Goal: Transaction & Acquisition: Purchase product/service

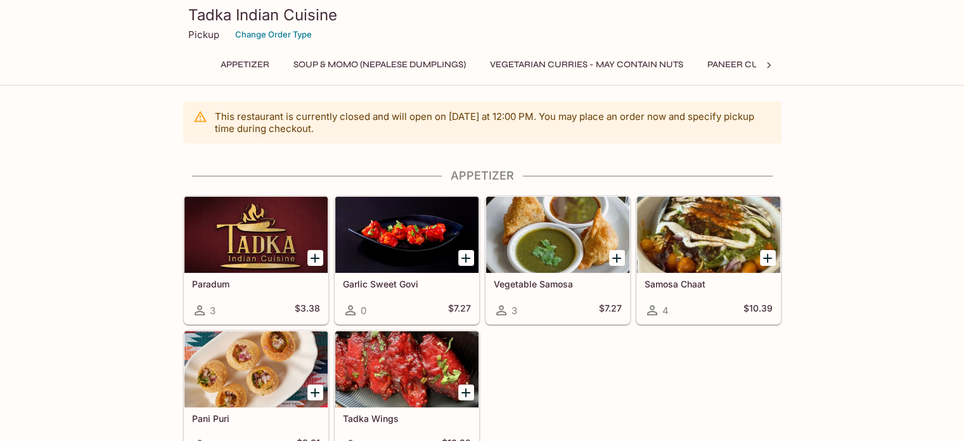
click at [555, 239] on div at bounding box center [557, 235] width 143 height 76
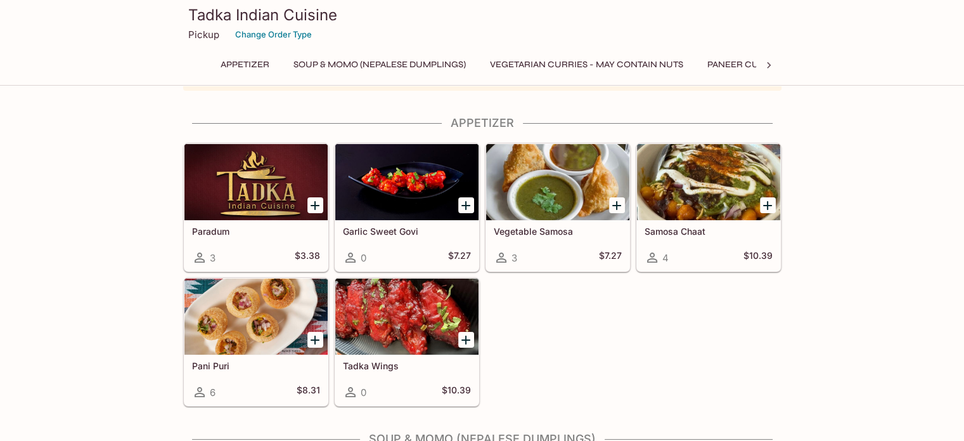
scroll to position [127, 0]
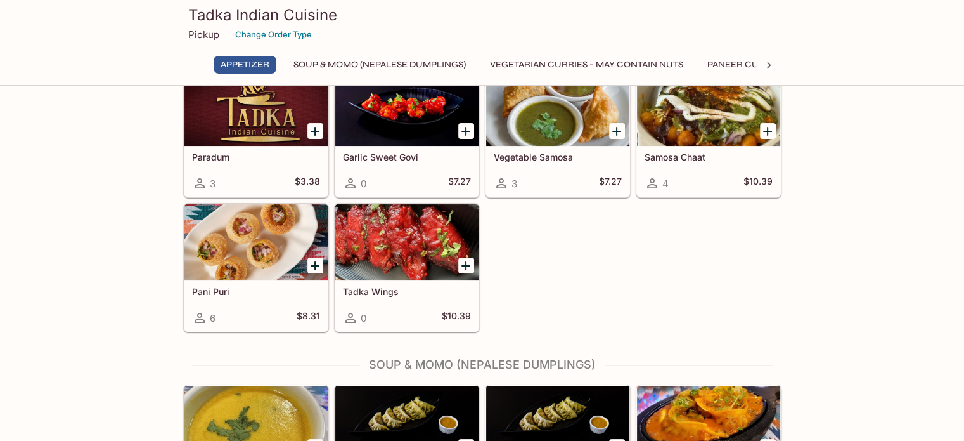
click at [255, 243] on div at bounding box center [255, 242] width 143 height 76
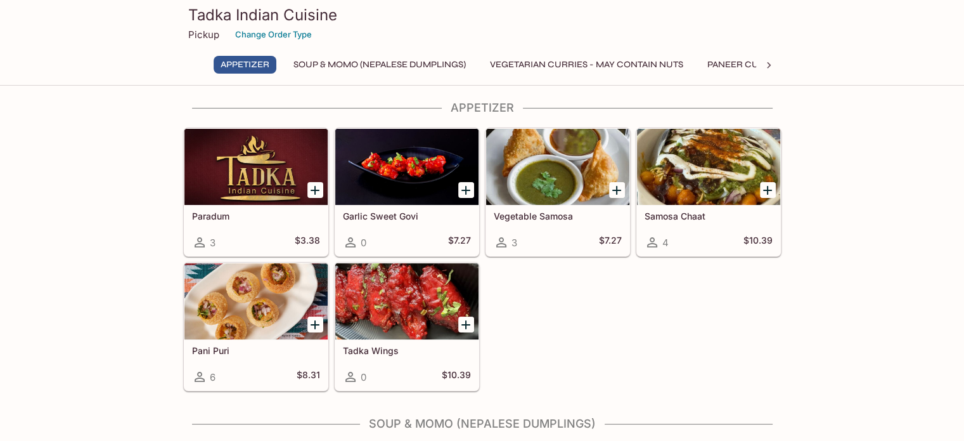
scroll to position [58, 0]
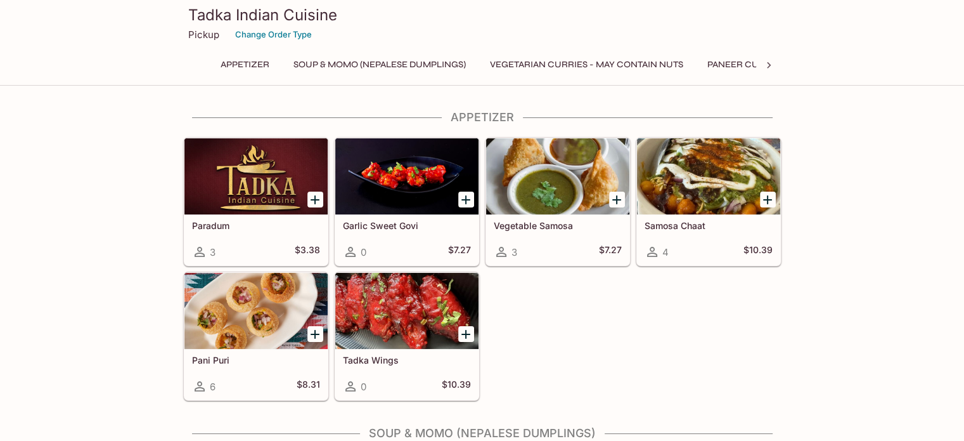
click at [538, 185] on div at bounding box center [557, 176] width 143 height 76
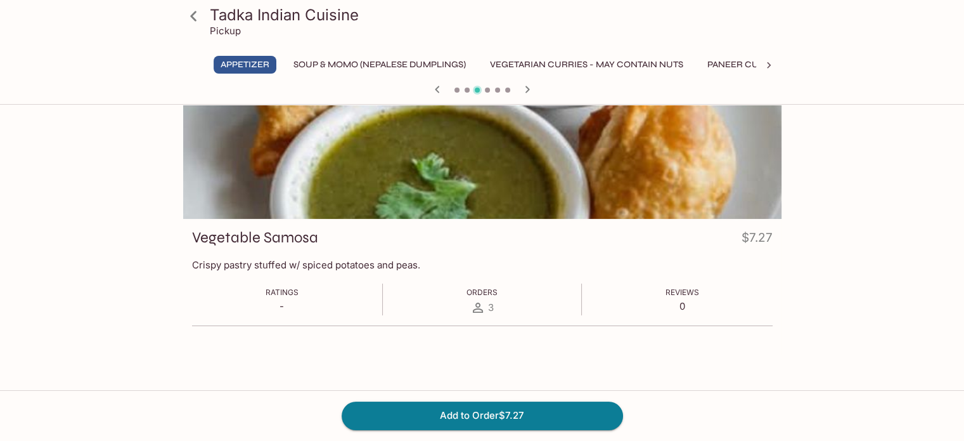
scroll to position [109, 0]
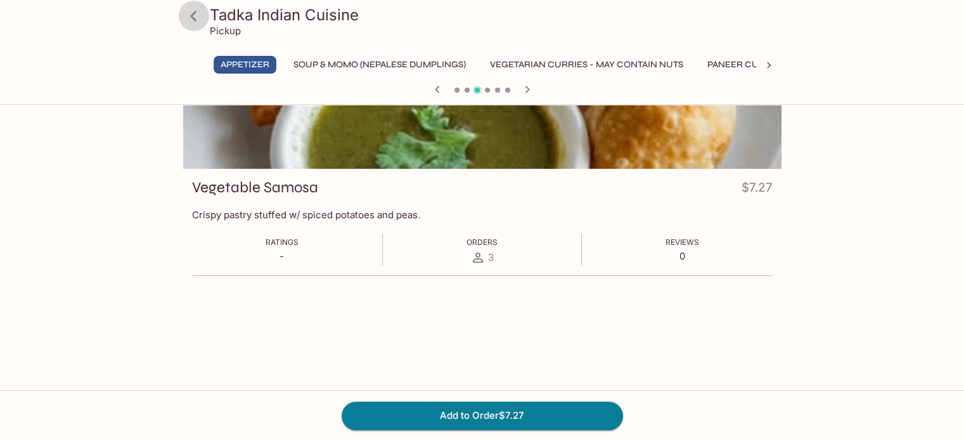
click at [193, 18] on icon at bounding box center [193, 16] width 6 height 10
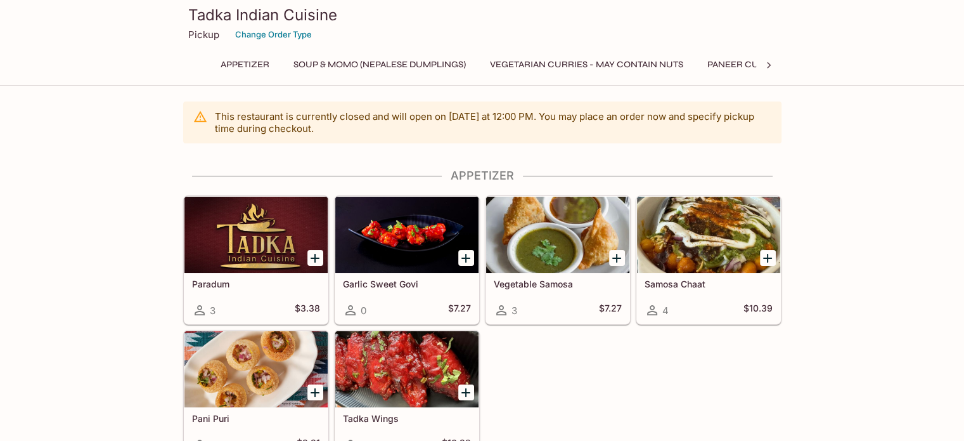
click at [255, 378] on div at bounding box center [255, 369] width 143 height 76
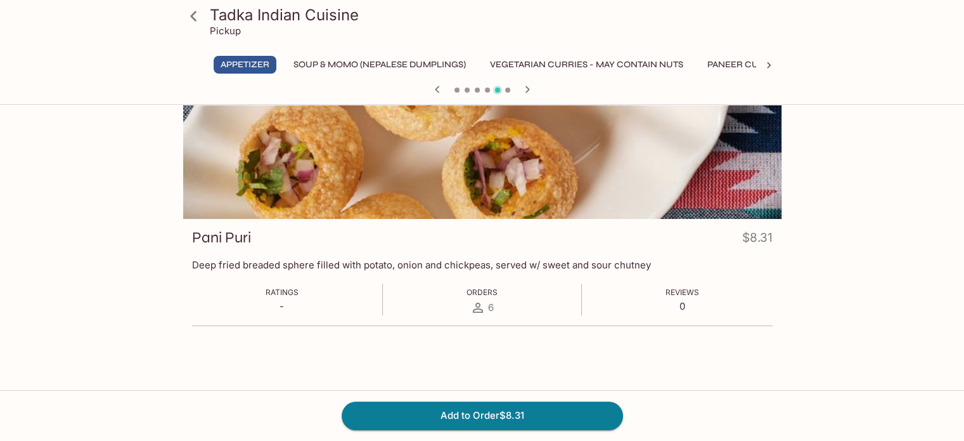
scroll to position [109, 0]
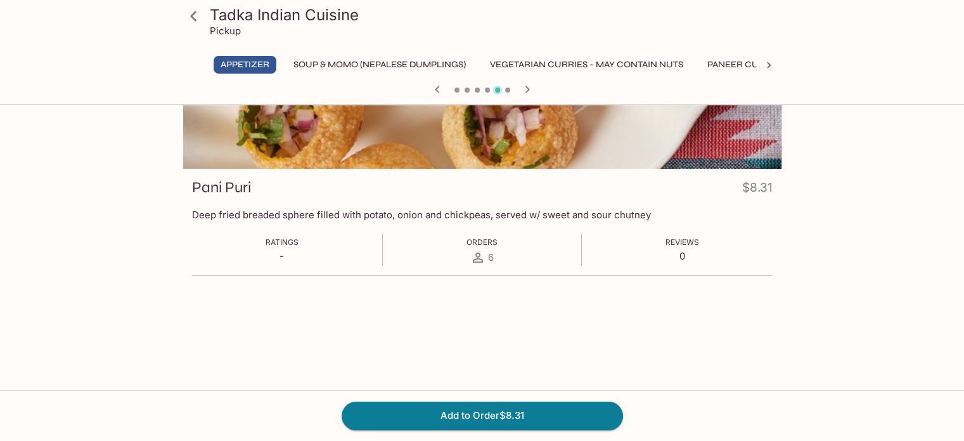
click at [200, 18] on icon at bounding box center [194, 16] width 22 height 22
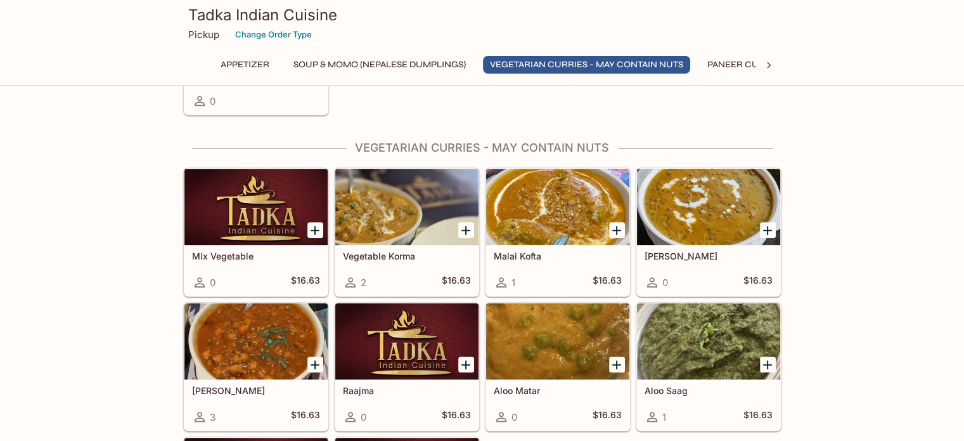
scroll to position [697, 0]
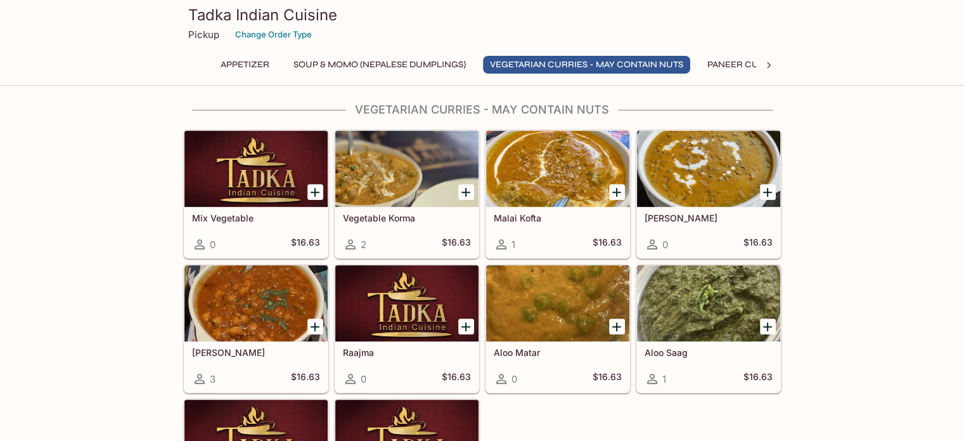
click at [410, 182] on div at bounding box center [406, 169] width 143 height 76
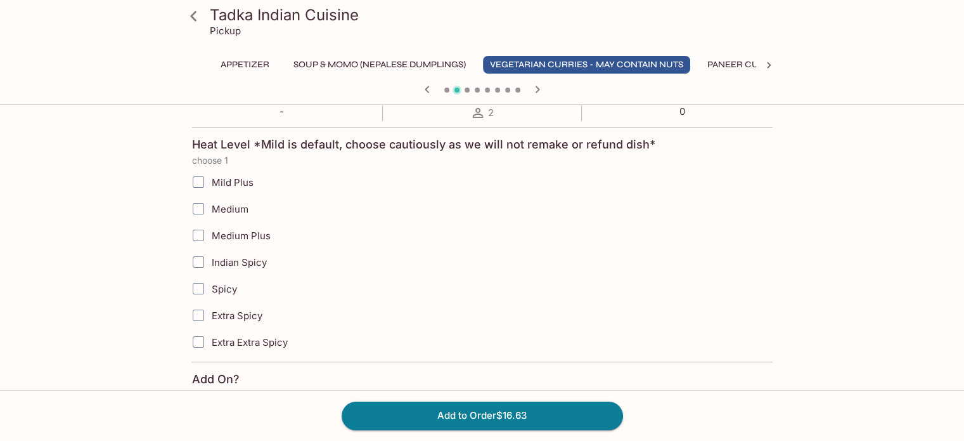
scroll to position [444, 0]
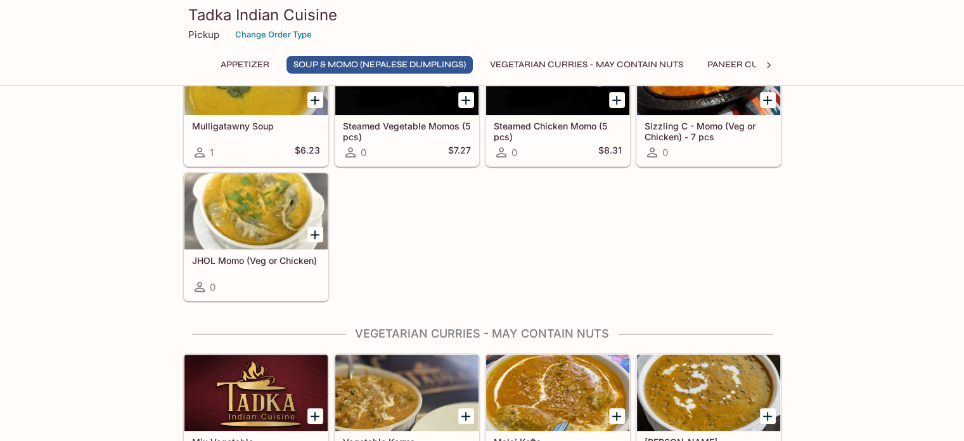
scroll to position [727, 0]
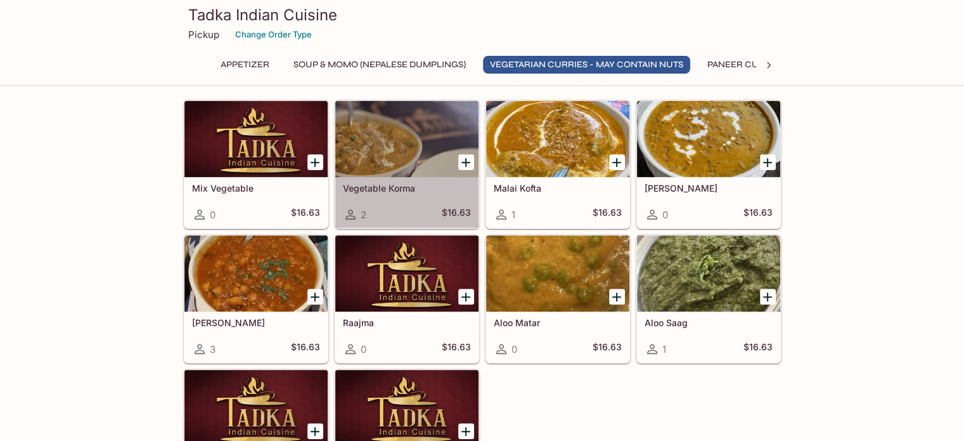
click at [378, 166] on div at bounding box center [406, 139] width 143 height 76
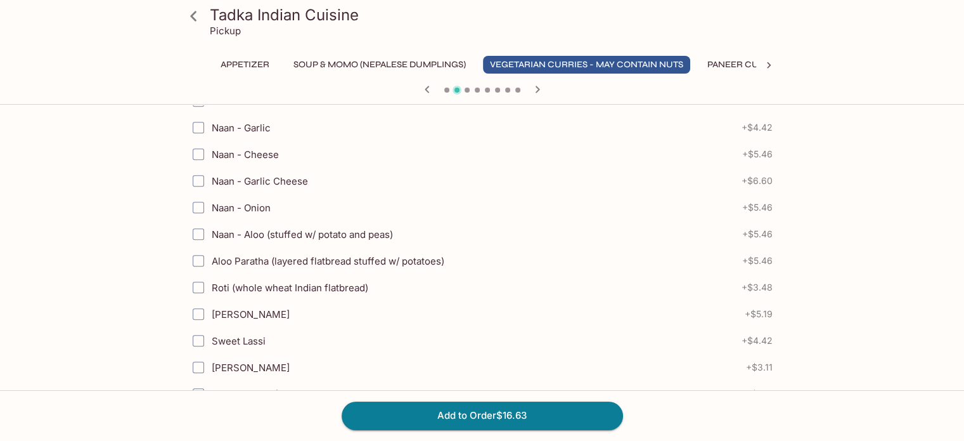
scroll to position [497, 0]
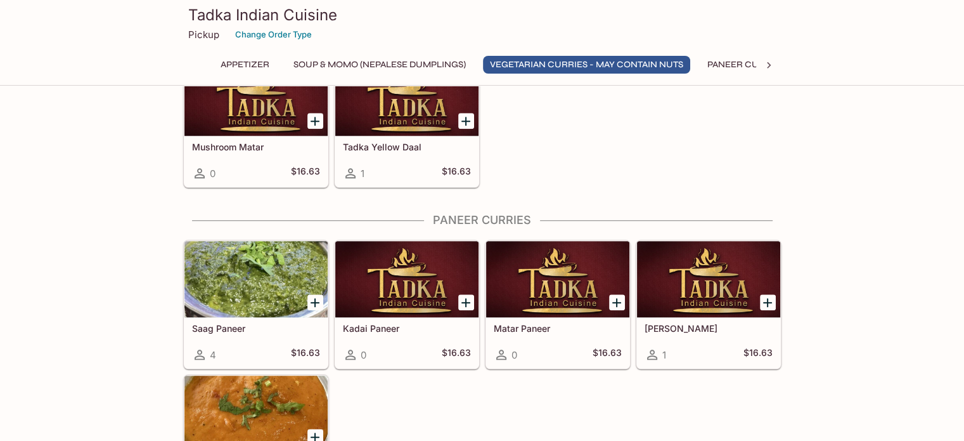
scroll to position [1044, 0]
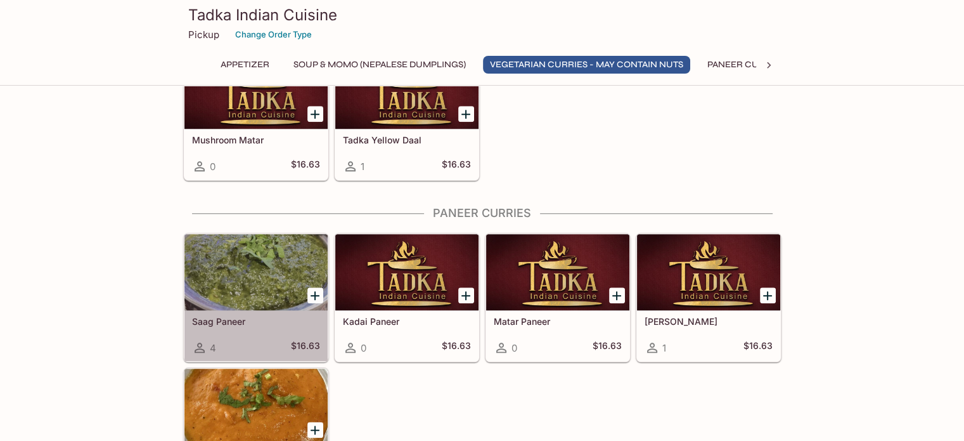
click at [250, 263] on div at bounding box center [255, 272] width 143 height 76
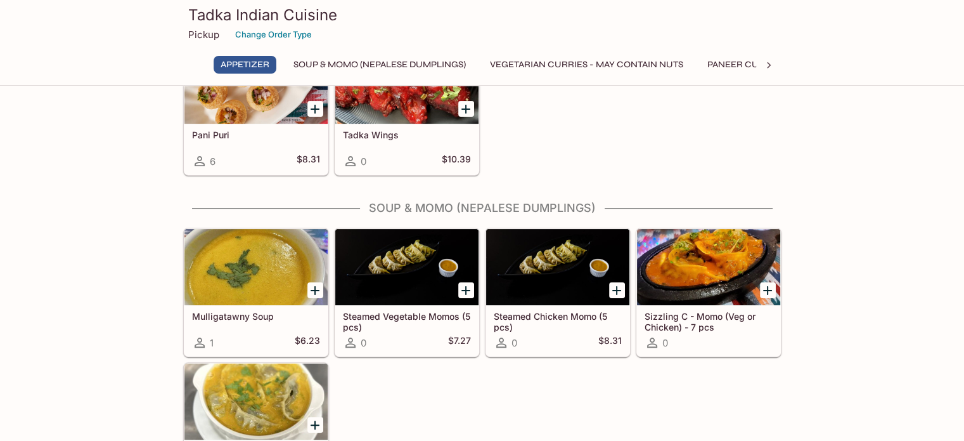
scroll to position [537, 0]
